Goal: Find specific page/section: Find specific page/section

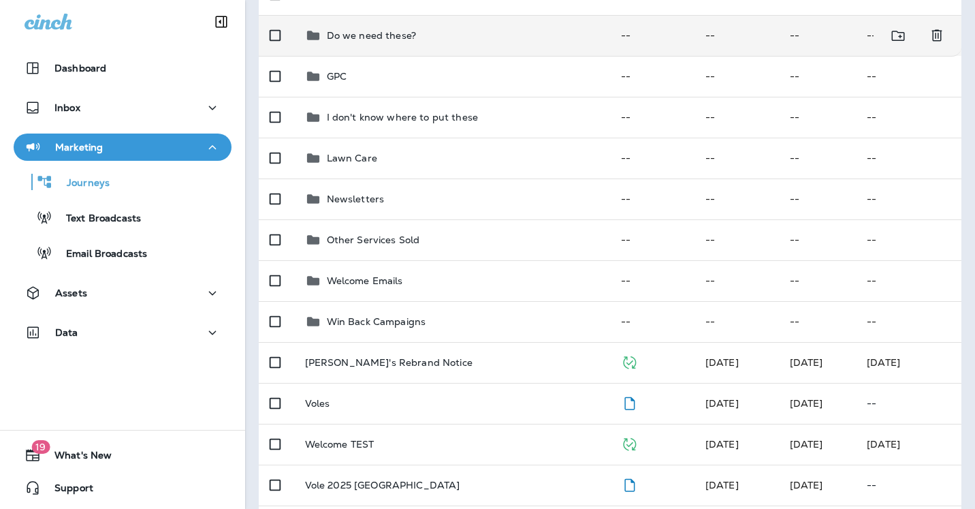
scroll to position [295, 0]
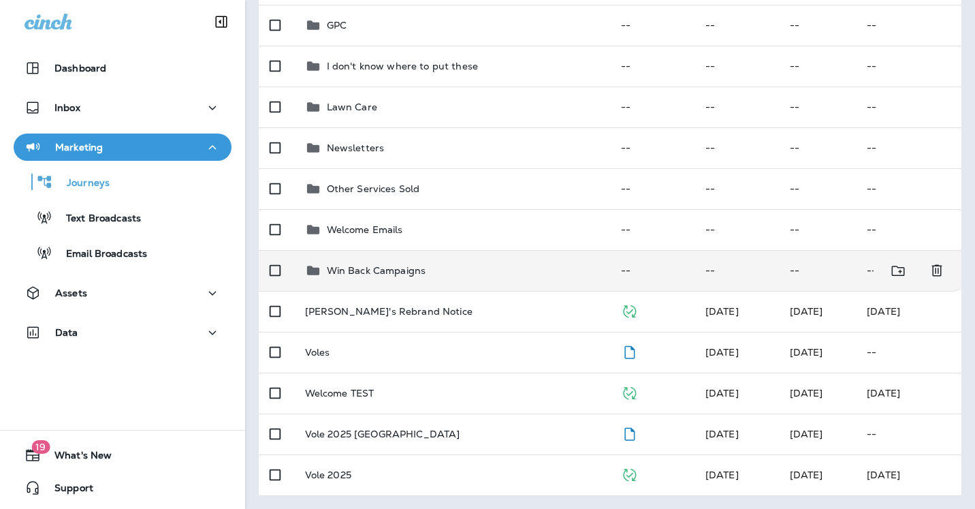
click at [402, 274] on p "Win Back Campaigns" at bounding box center [376, 270] width 99 height 11
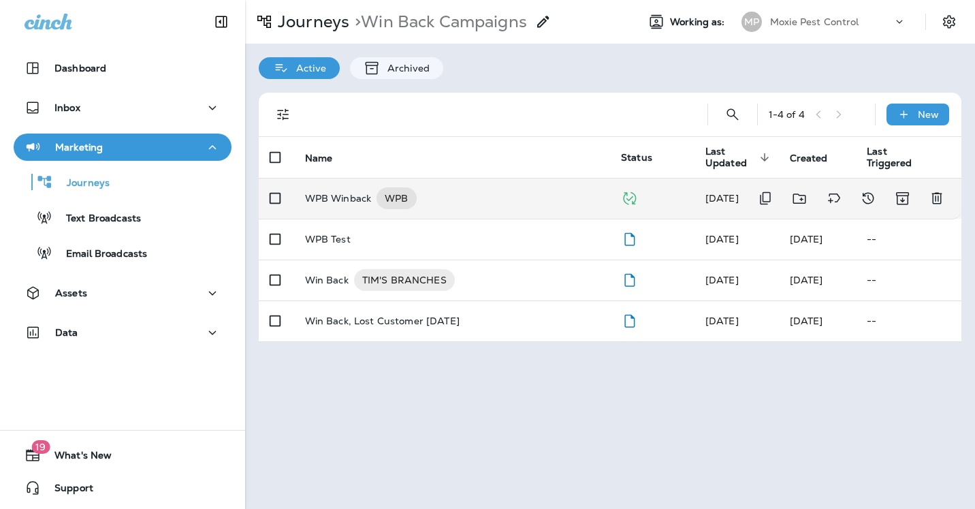
click at [356, 199] on p "WPB Winback" at bounding box center [338, 198] width 67 height 22
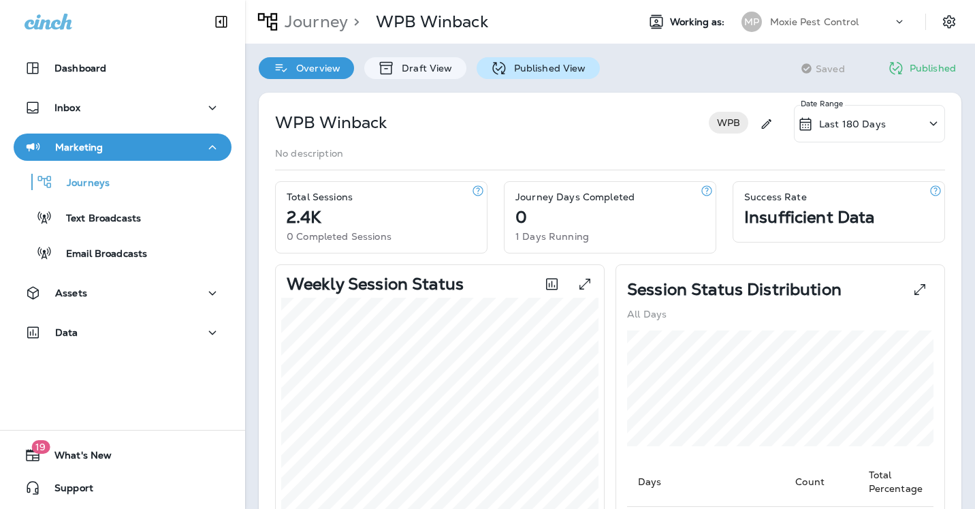
click at [543, 72] on p "Published View" at bounding box center [546, 68] width 79 height 11
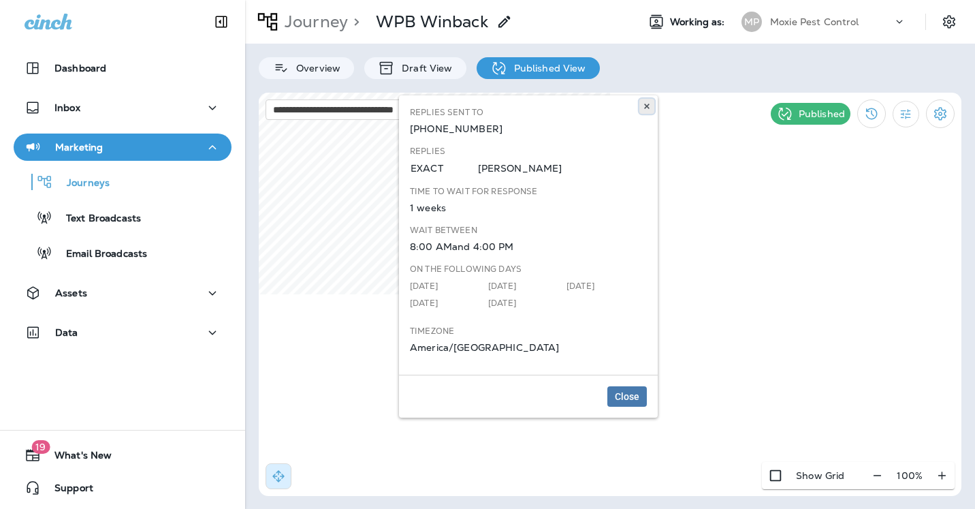
click at [647, 105] on use at bounding box center [646, 105] width 5 height 5
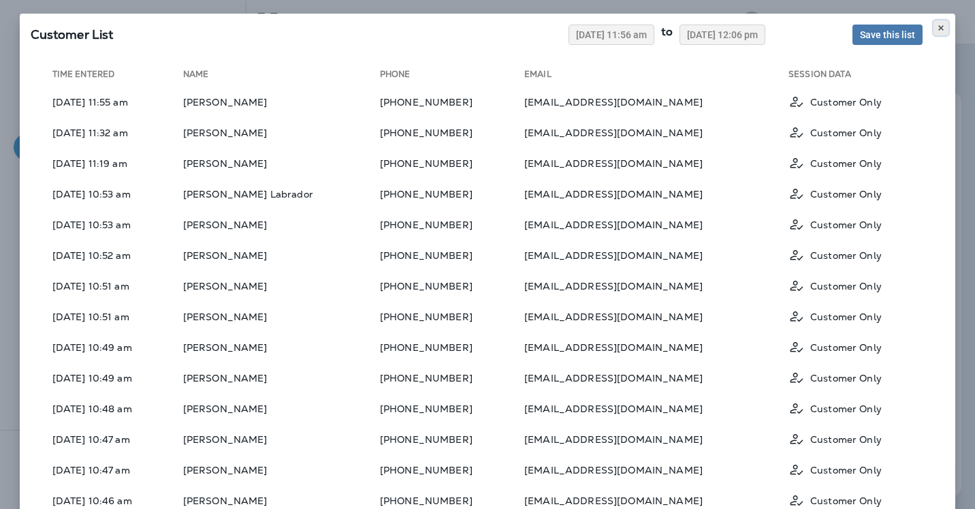
click at [942, 26] on use at bounding box center [941, 27] width 5 height 5
